Goal: Entertainment & Leisure: Consume media (video, audio)

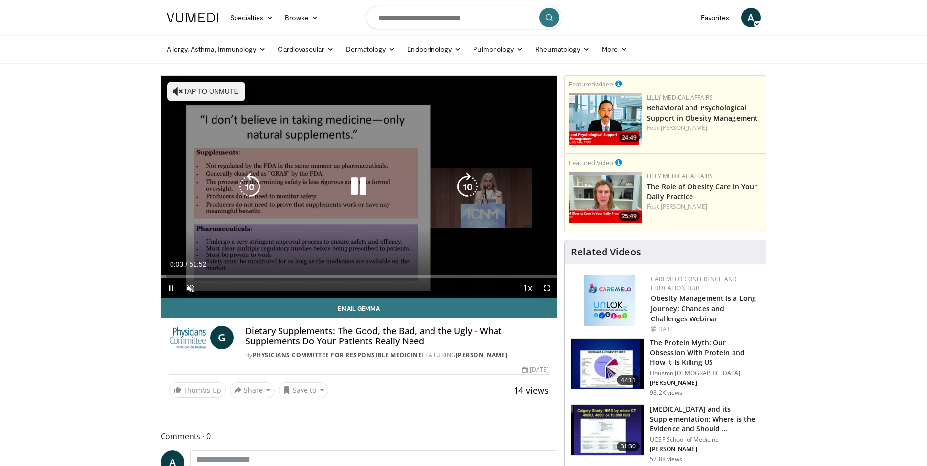
click at [359, 185] on icon "Video Player" at bounding box center [358, 186] width 27 height 27
